Goal: Task Accomplishment & Management: Use online tool/utility

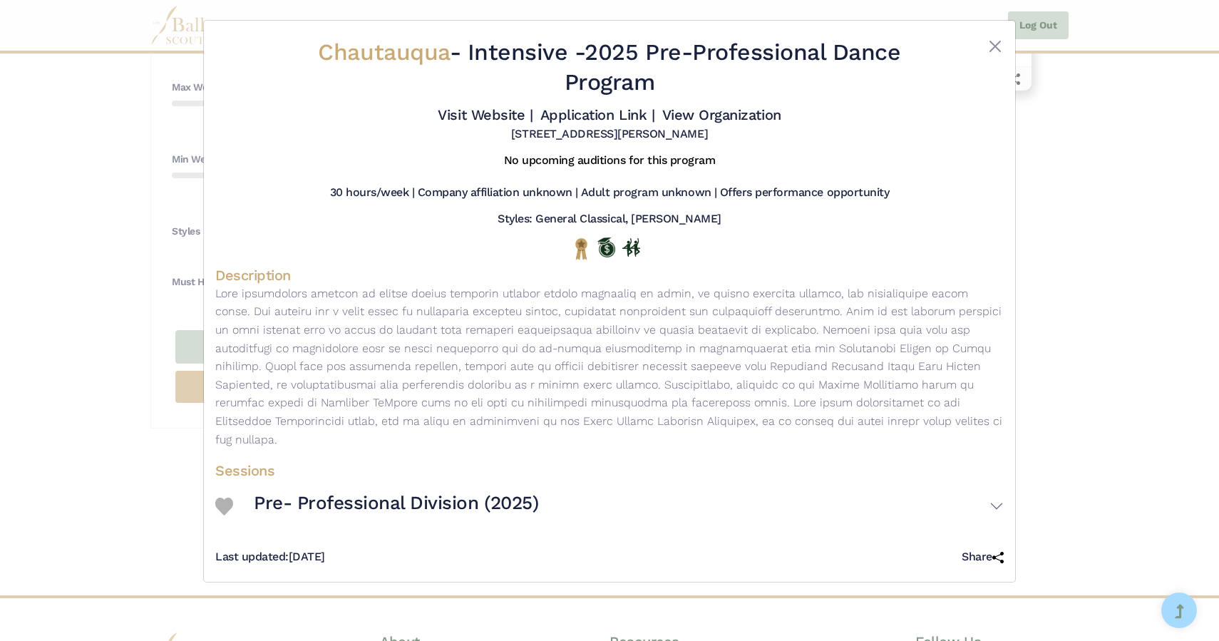
scroll to position [946, 0]
click at [998, 43] on button "Close" at bounding box center [994, 46] width 17 height 17
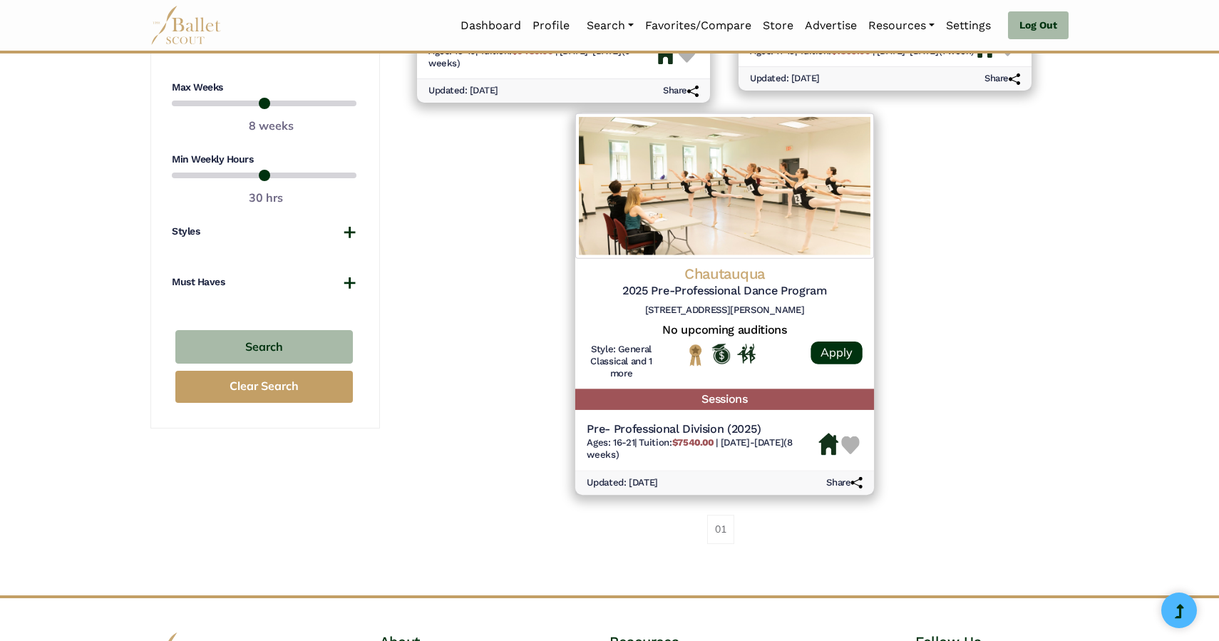
scroll to position [827, 0]
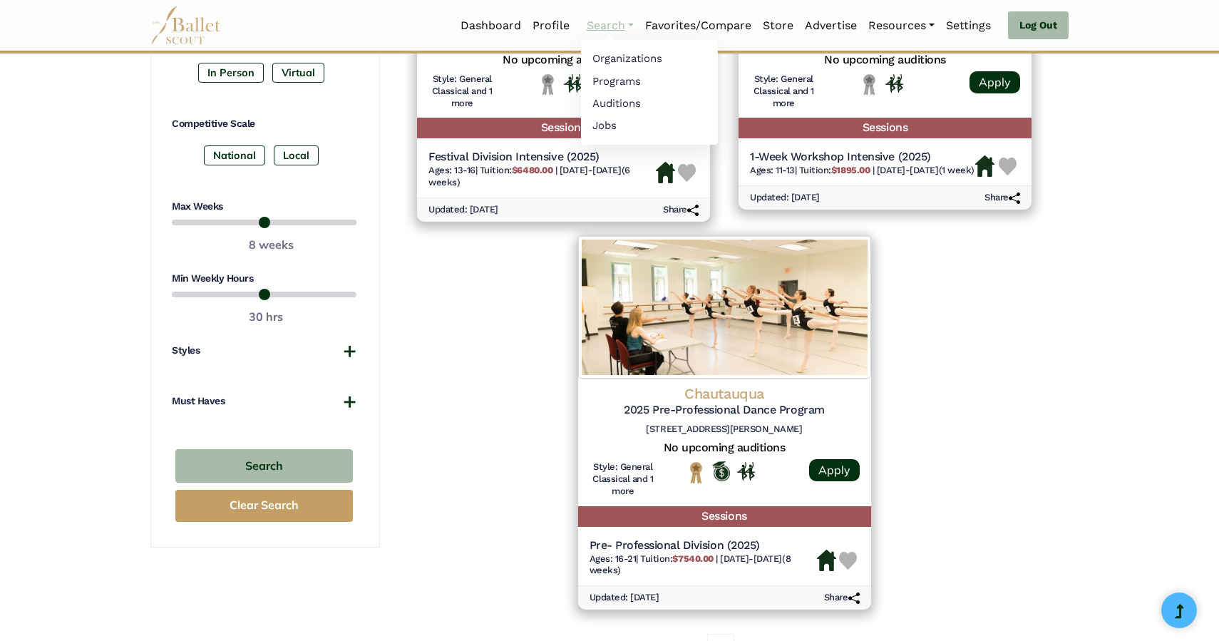
click at [600, 27] on link "Search" at bounding box center [610, 26] width 58 height 30
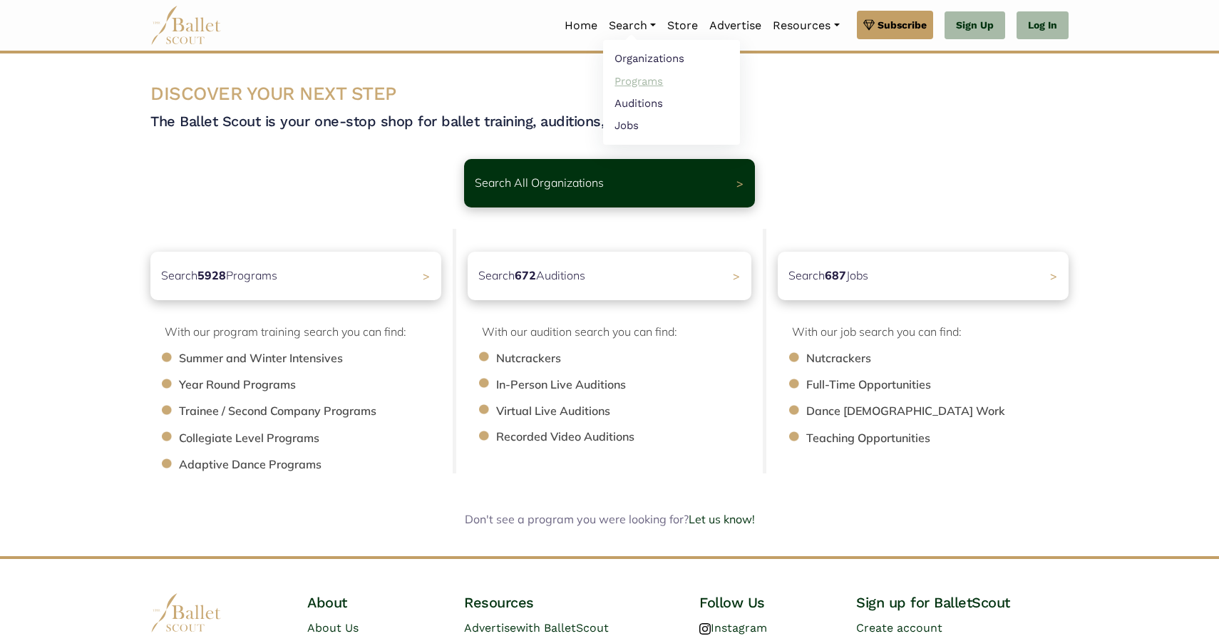
click at [629, 82] on link "Programs" at bounding box center [671, 81] width 137 height 22
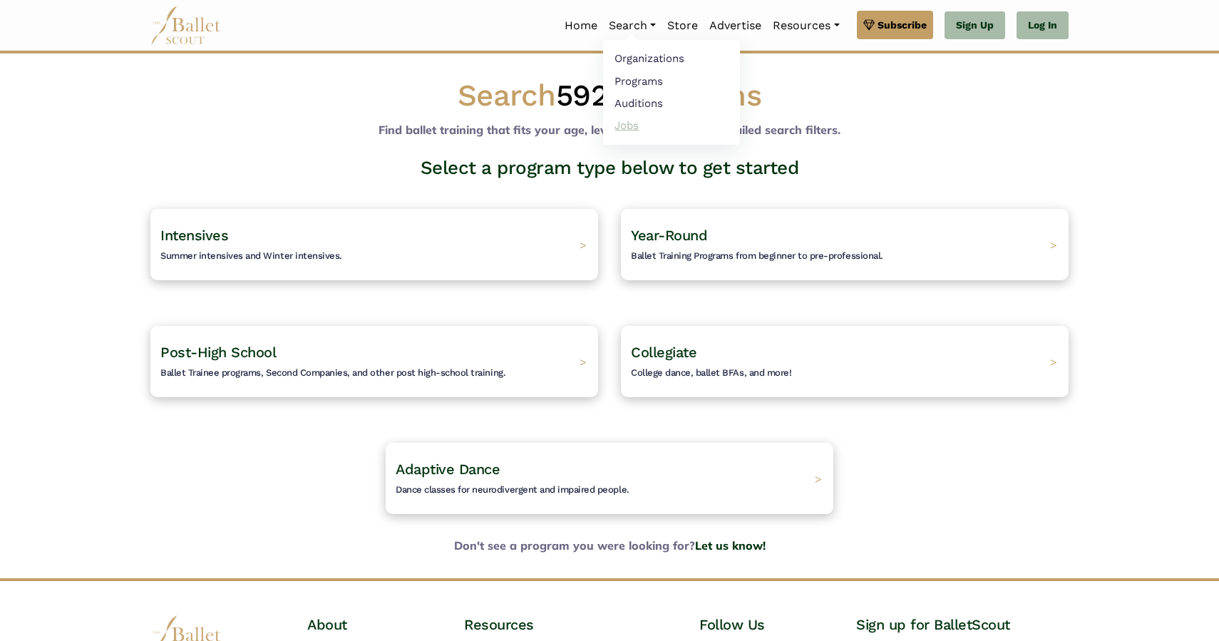
click at [630, 127] on link "Jobs" at bounding box center [671, 125] width 137 height 22
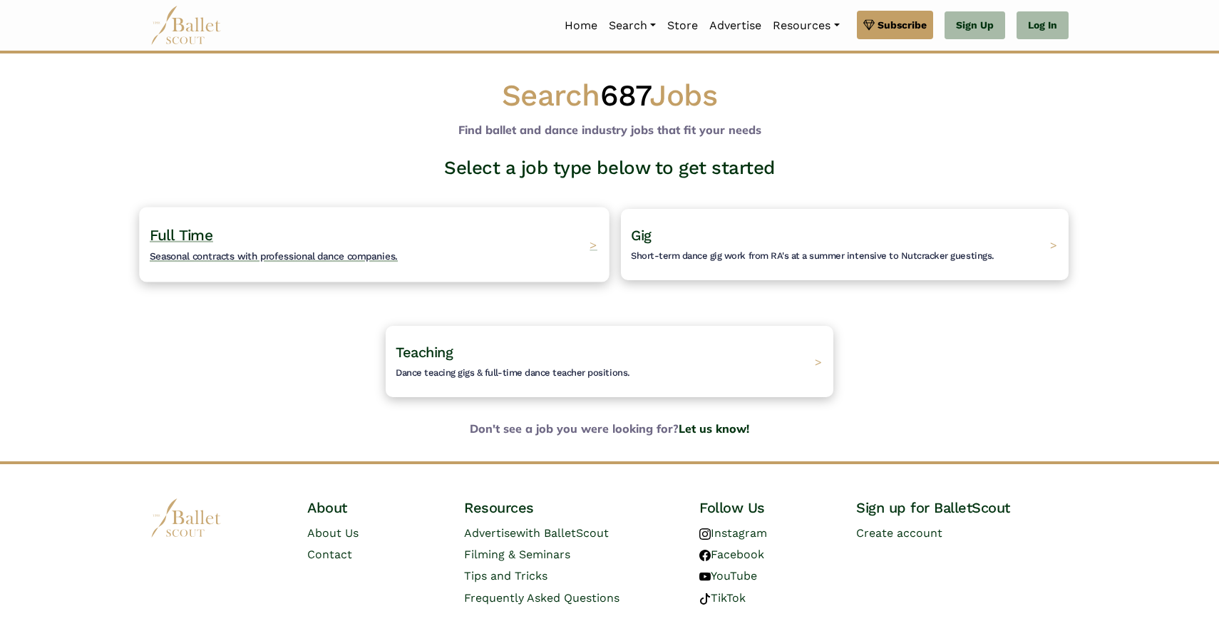
click at [251, 235] on h4 "Full Time Seasonal contracts with professional dance companies." at bounding box center [274, 244] width 248 height 39
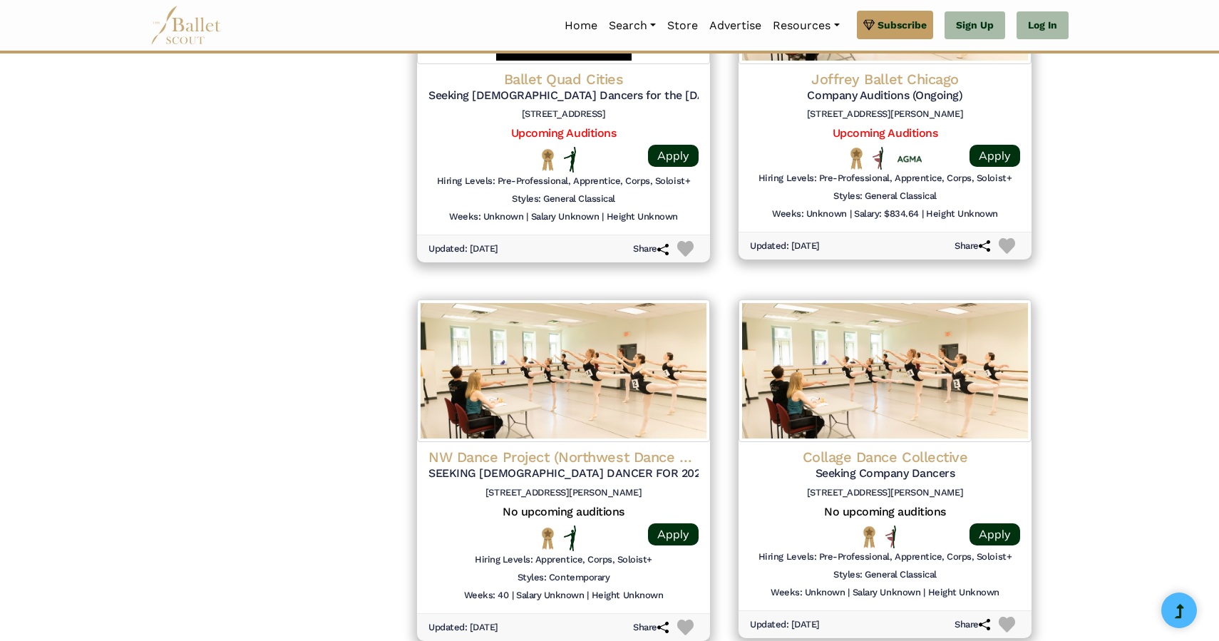
scroll to position [1562, 0]
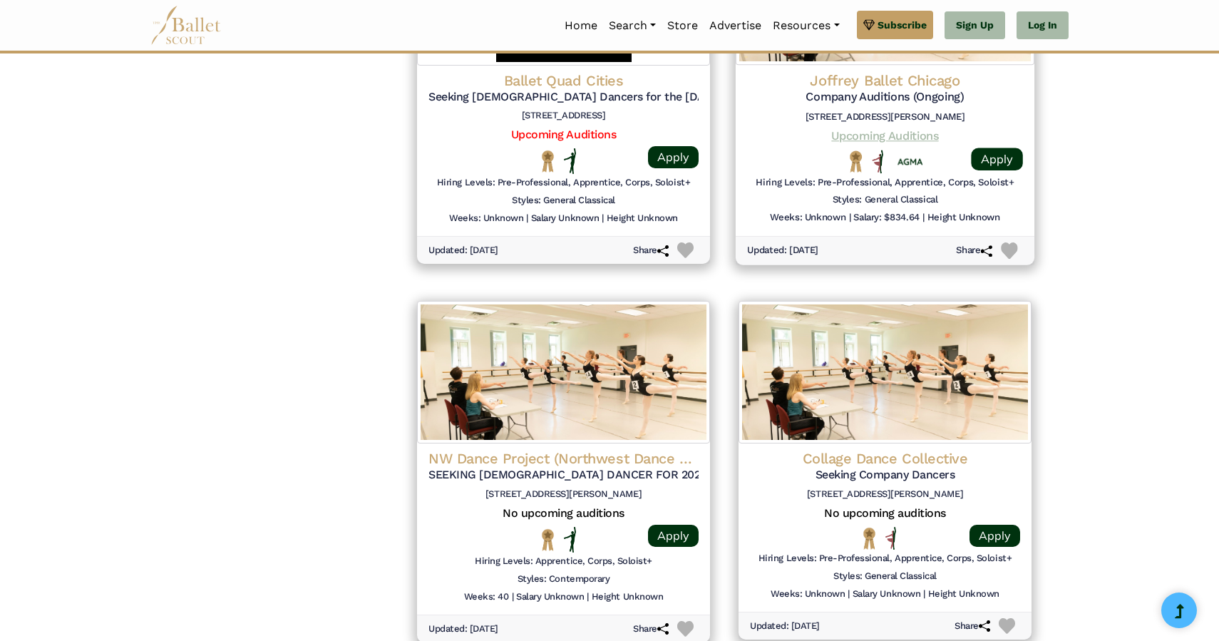
click at [872, 138] on link "Upcoming Auditions" at bounding box center [884, 135] width 107 height 14
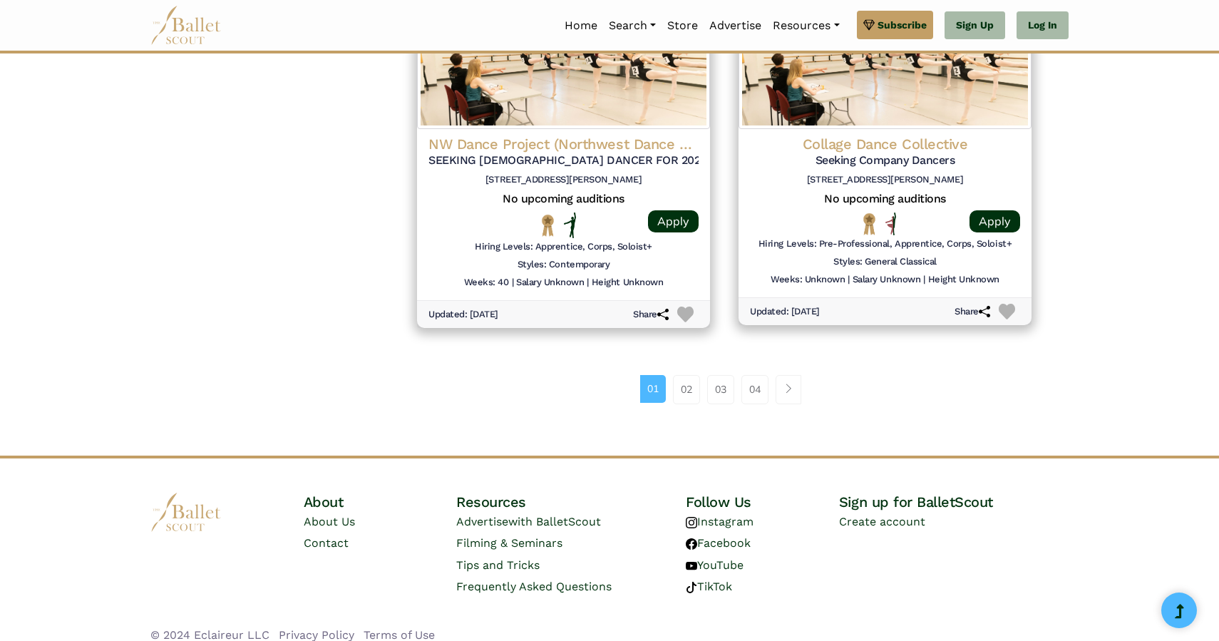
scroll to position [1879, 0]
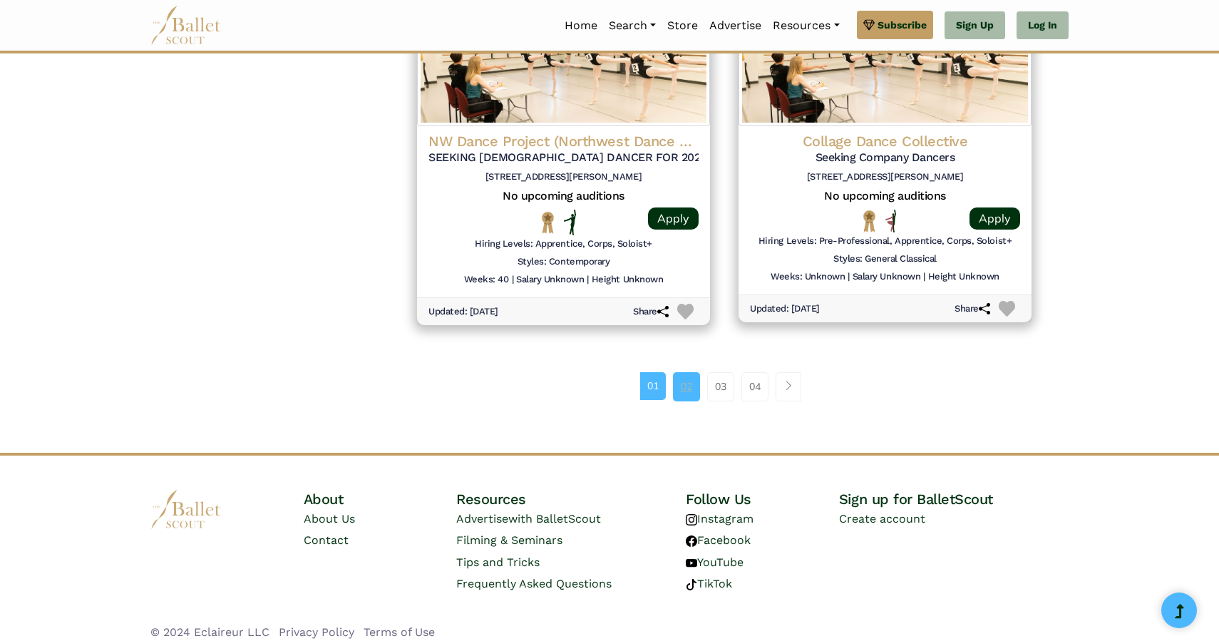
click at [693, 390] on link "02" at bounding box center [686, 386] width 27 height 29
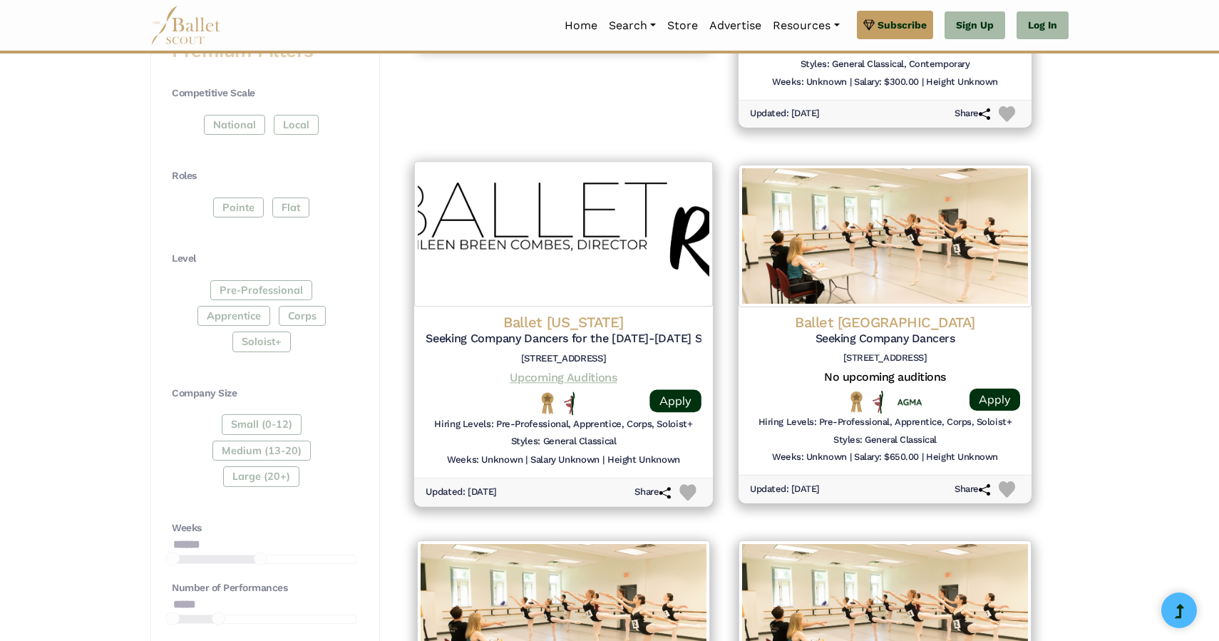
scroll to position [590, 0]
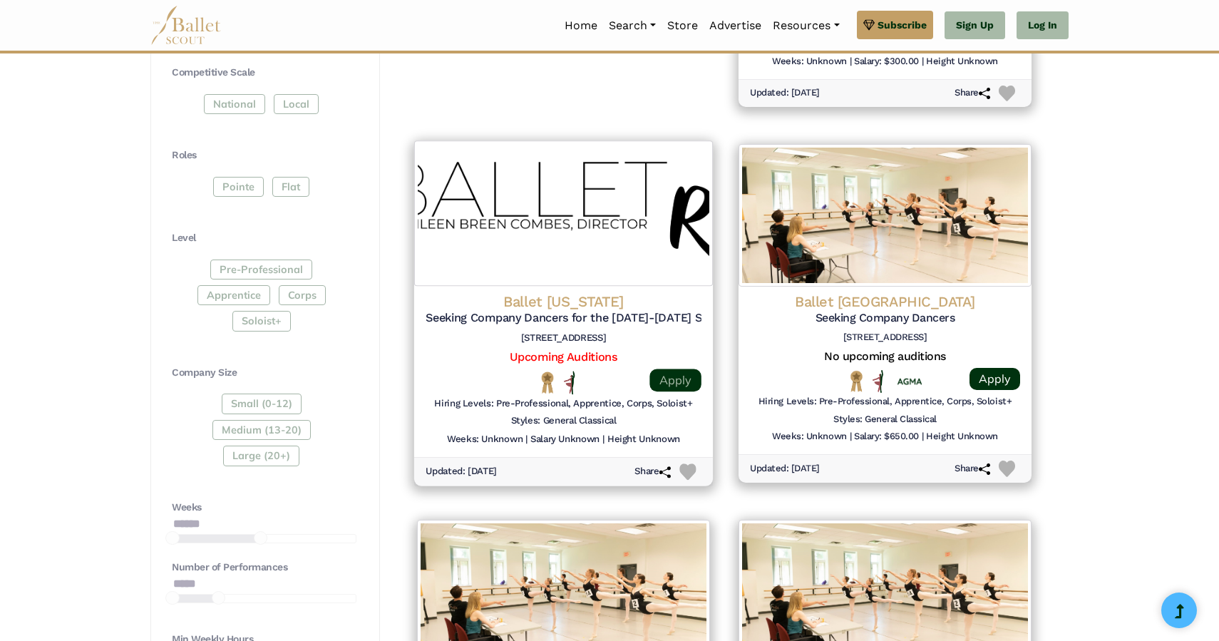
click at [675, 381] on link "Apply" at bounding box center [674, 379] width 51 height 23
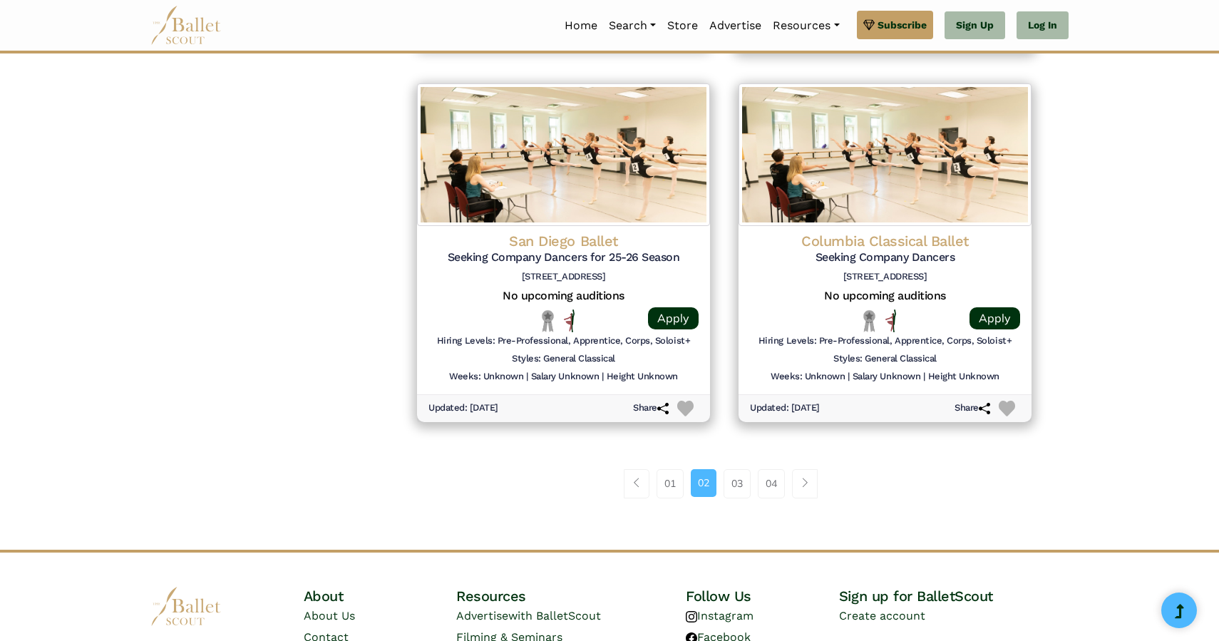
scroll to position [1779, 0]
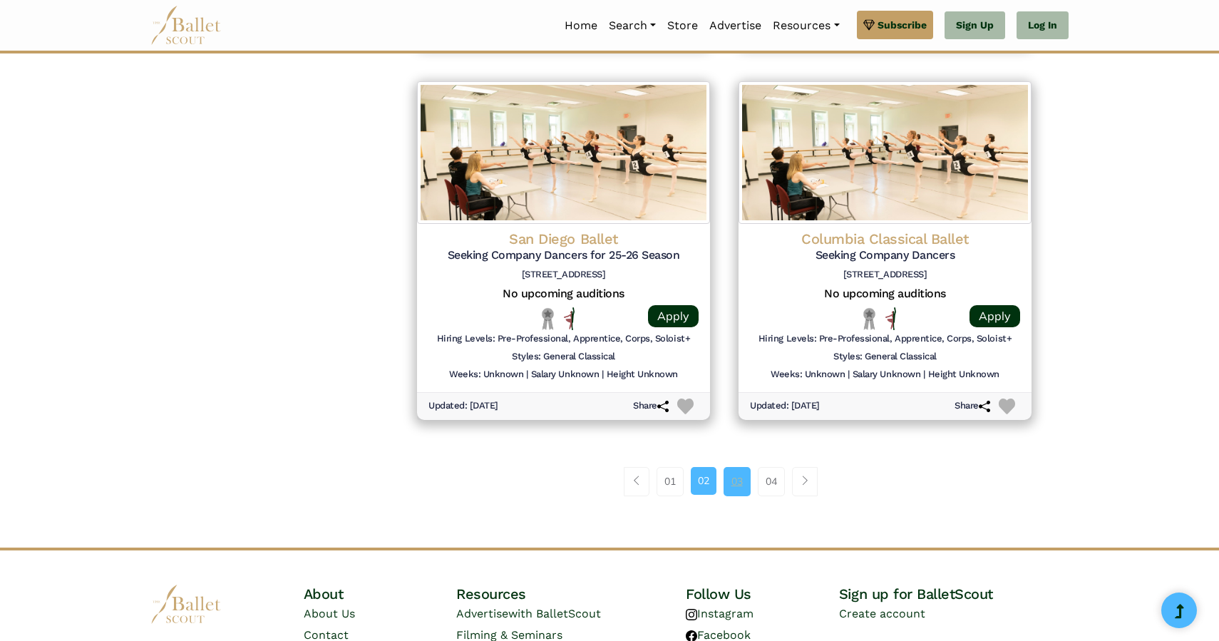
click at [741, 482] on link "03" at bounding box center [736, 481] width 27 height 29
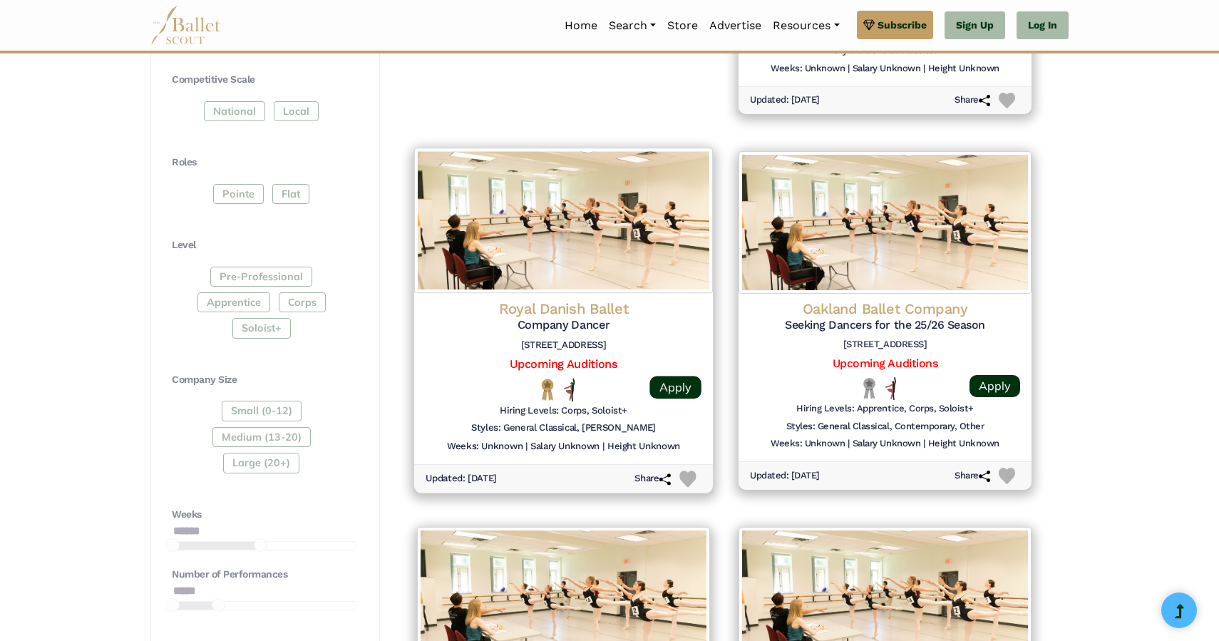
scroll to position [584, 0]
click at [562, 363] on link "Upcoming Auditions" at bounding box center [563, 363] width 107 height 14
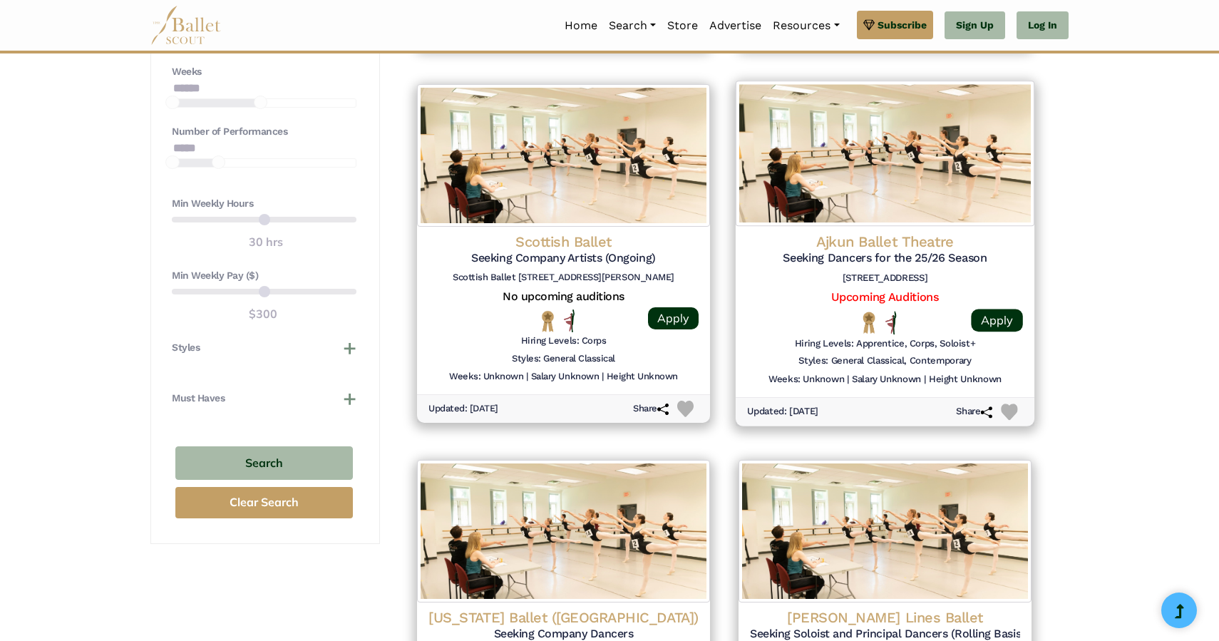
scroll to position [1028, 0]
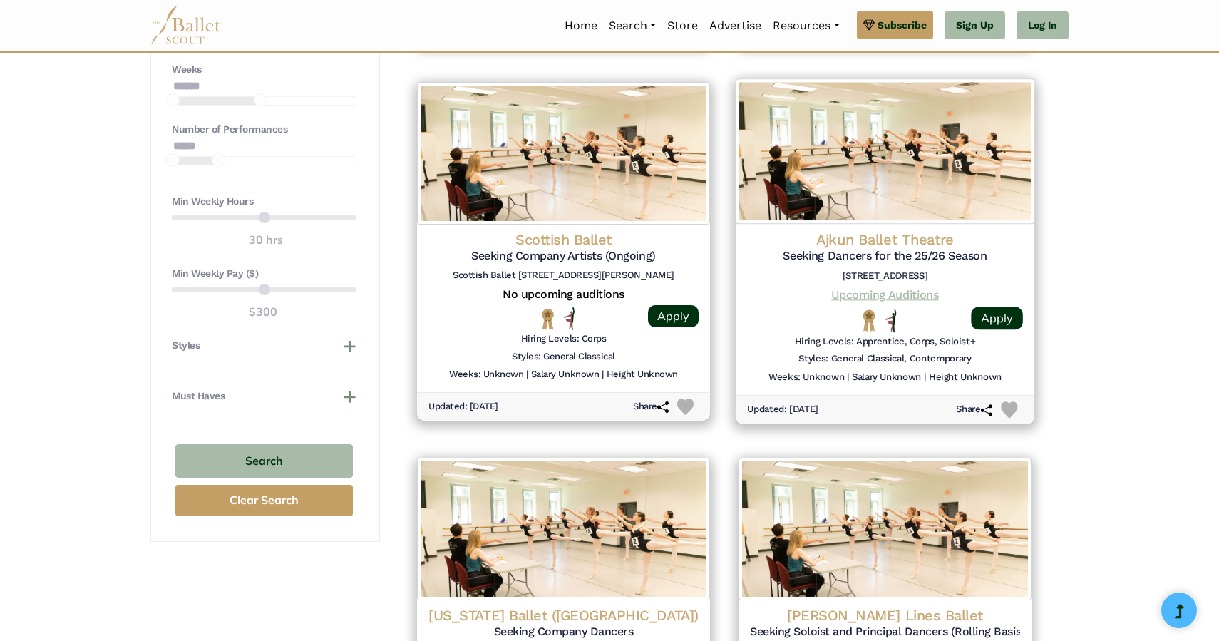
click at [869, 293] on link "Upcoming Auditions" at bounding box center [884, 295] width 107 height 14
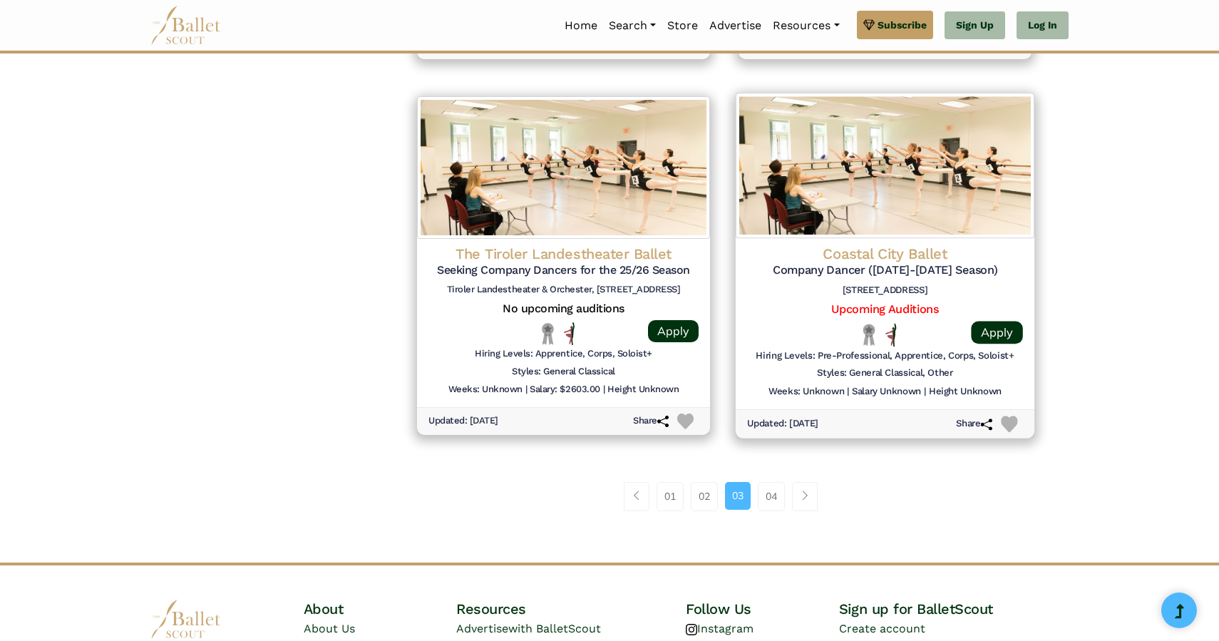
scroll to position [1767, 0]
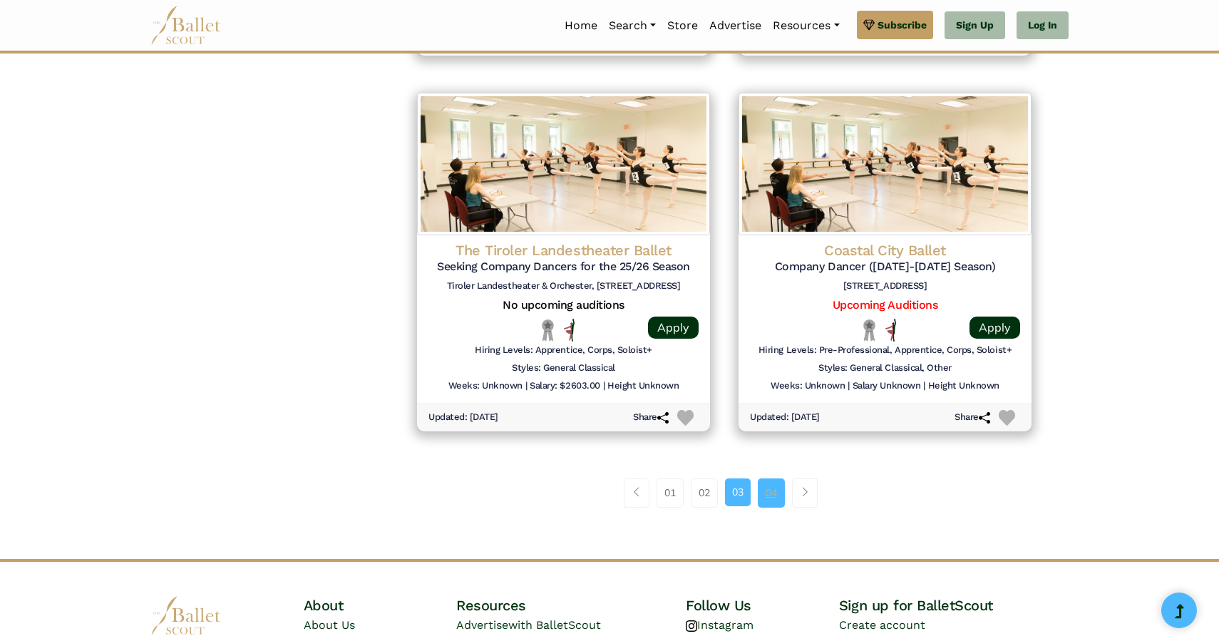
click at [770, 501] on link "04" at bounding box center [771, 492] width 27 height 29
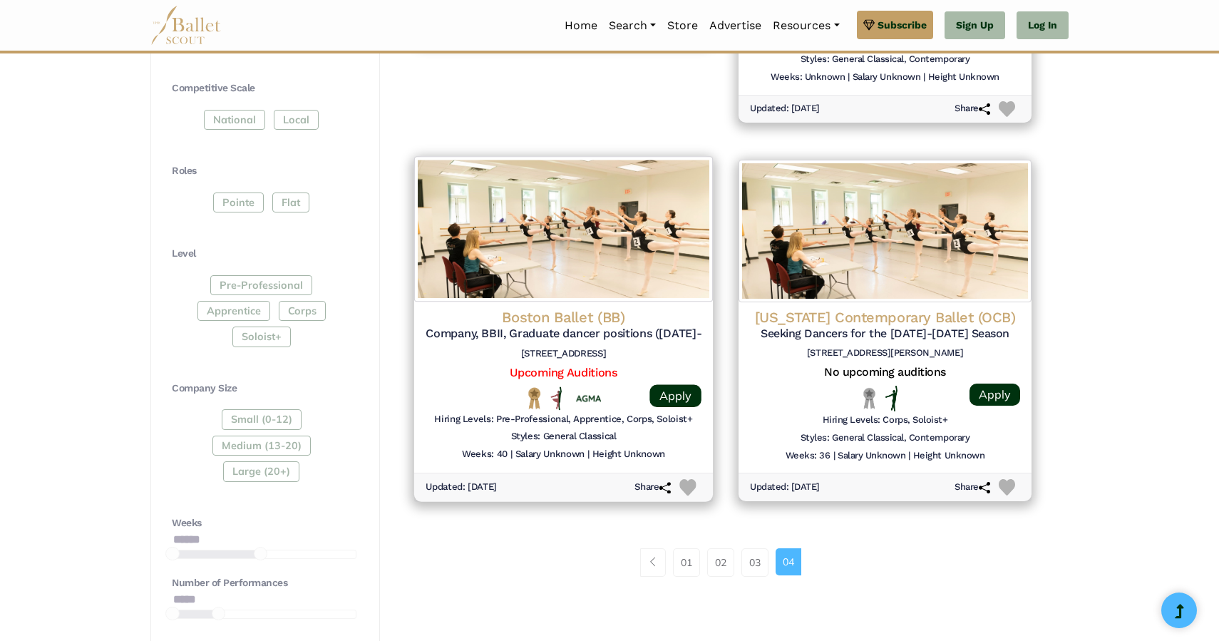
scroll to position [596, 0]
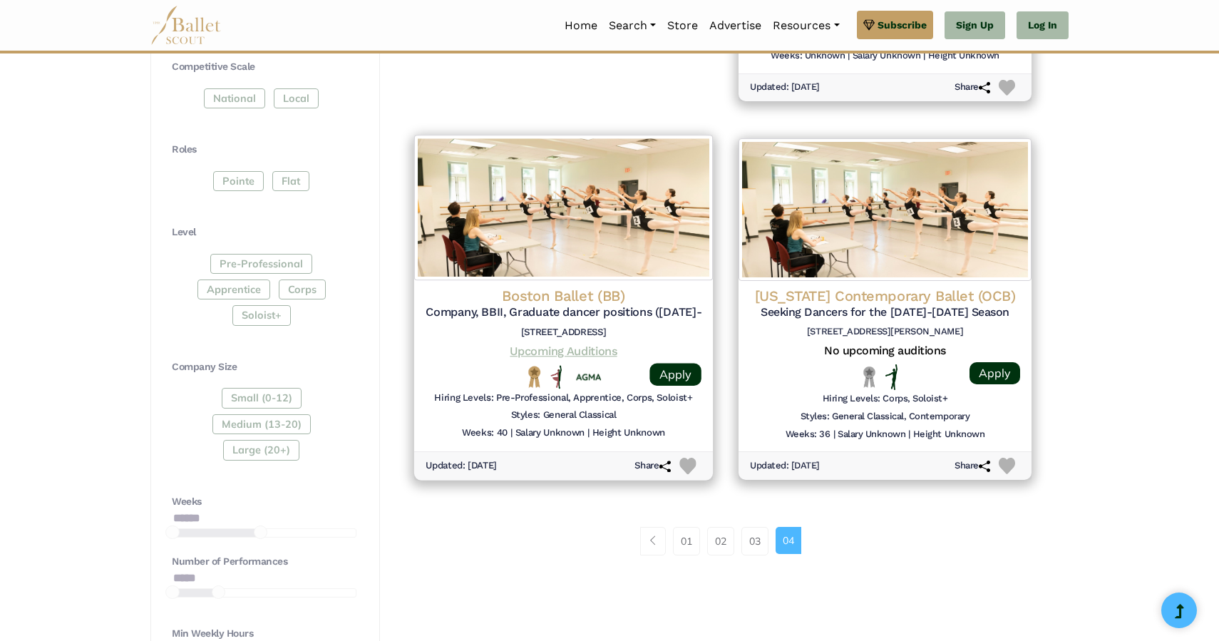
click at [581, 353] on link "Upcoming Auditions" at bounding box center [563, 351] width 107 height 14
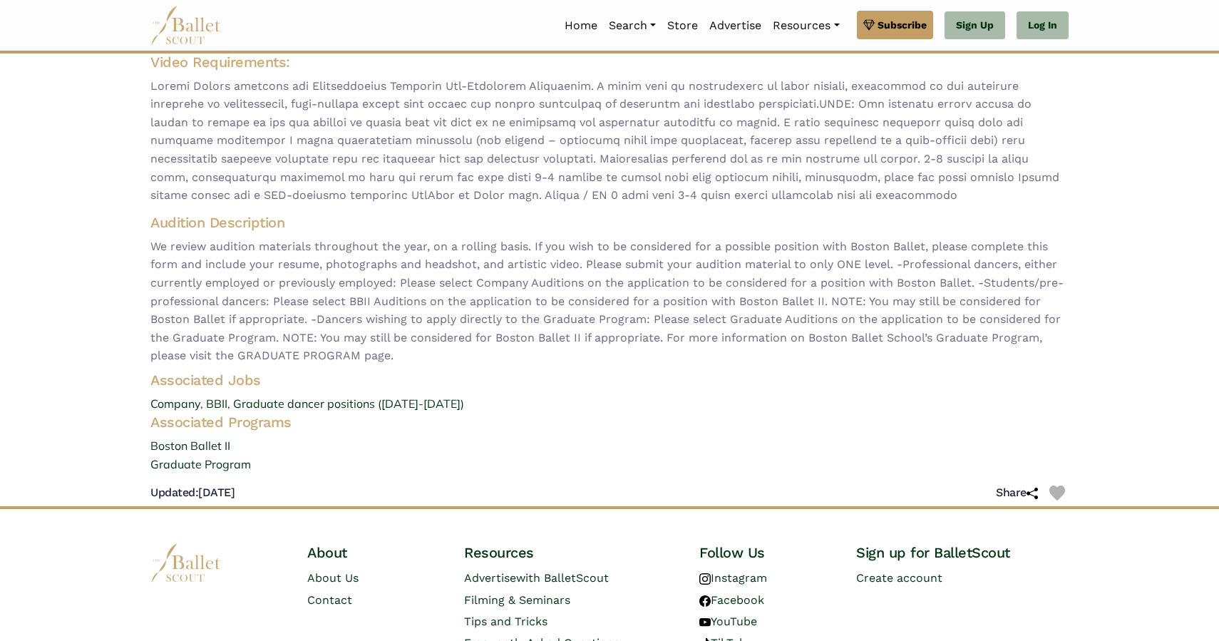
scroll to position [156, 0]
click at [343, 403] on link "Company, BBII, Graduate dancer positions ([DATE]-[DATE])" at bounding box center [609, 402] width 941 height 19
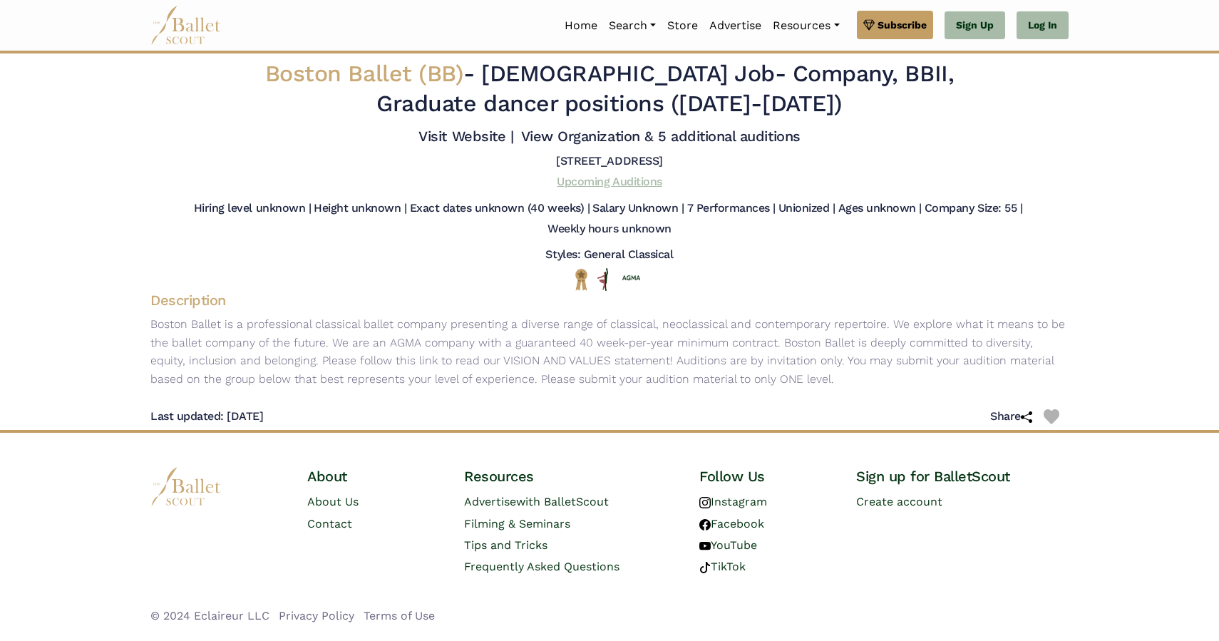
click at [624, 183] on link "Upcoming Auditions" at bounding box center [609, 182] width 105 height 14
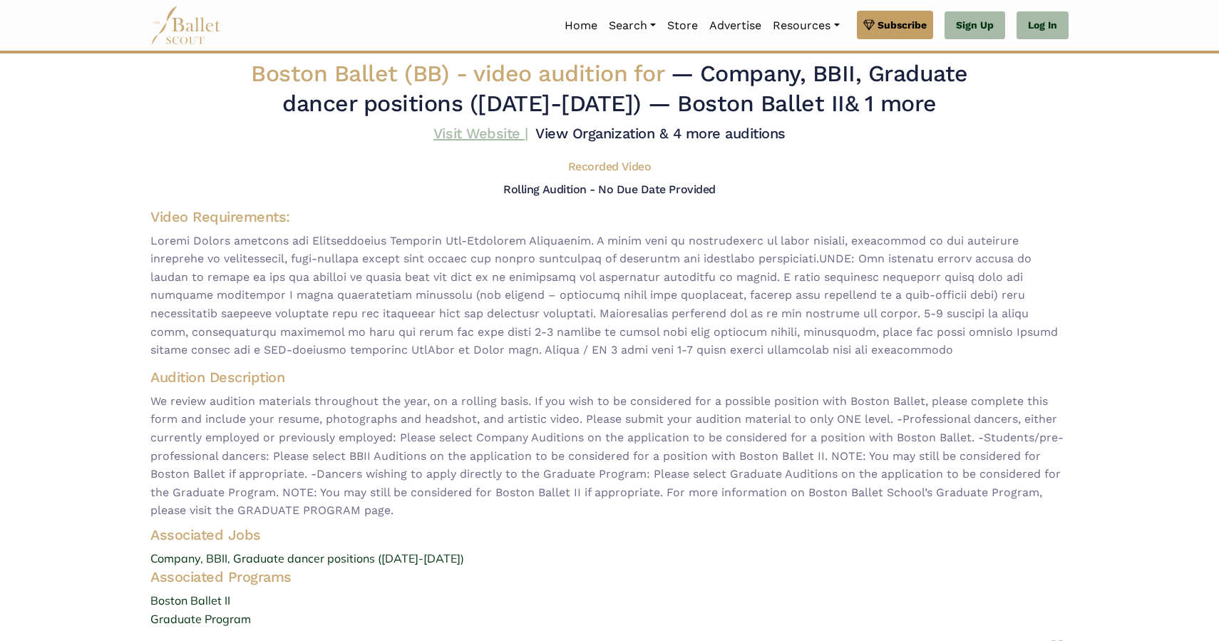
click at [482, 135] on link "Visit Website |" at bounding box center [480, 133] width 95 height 17
